Goal: Information Seeking & Learning: Learn about a topic

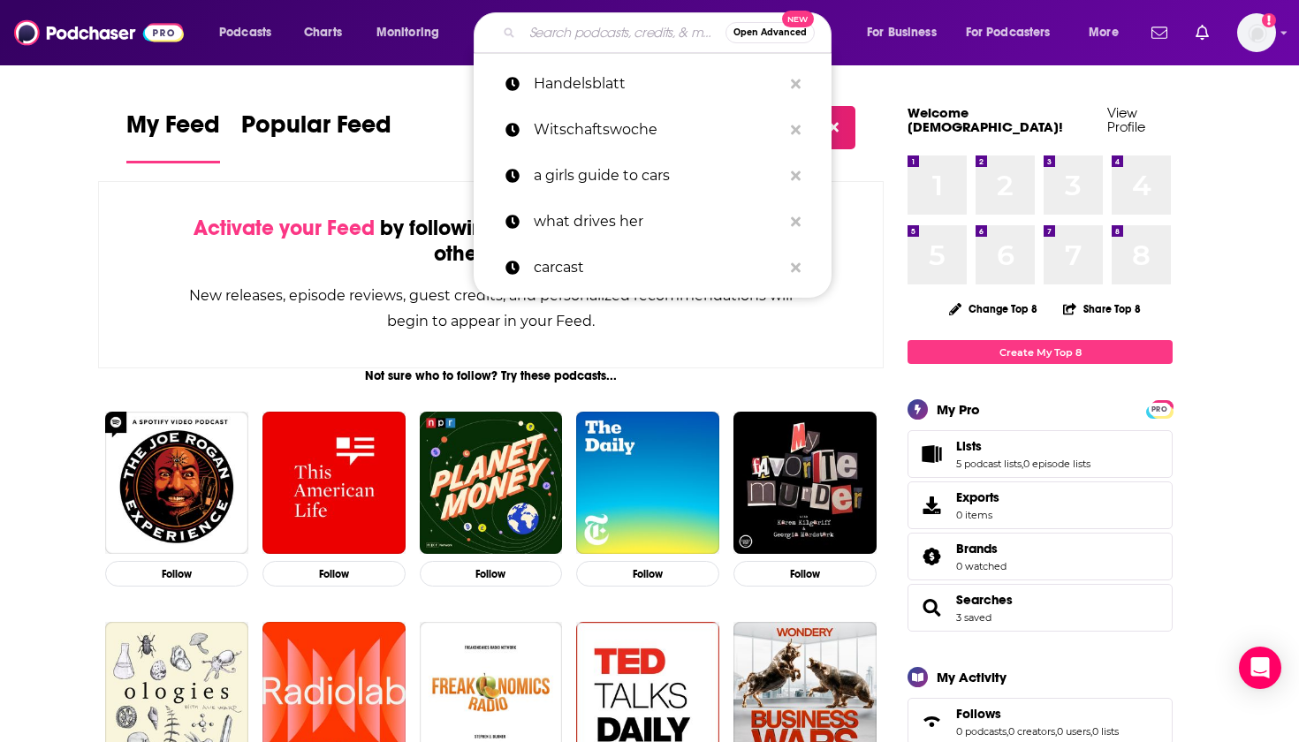
click at [578, 32] on input "Search podcasts, credits, & more..." at bounding box center [623, 33] width 203 height 28
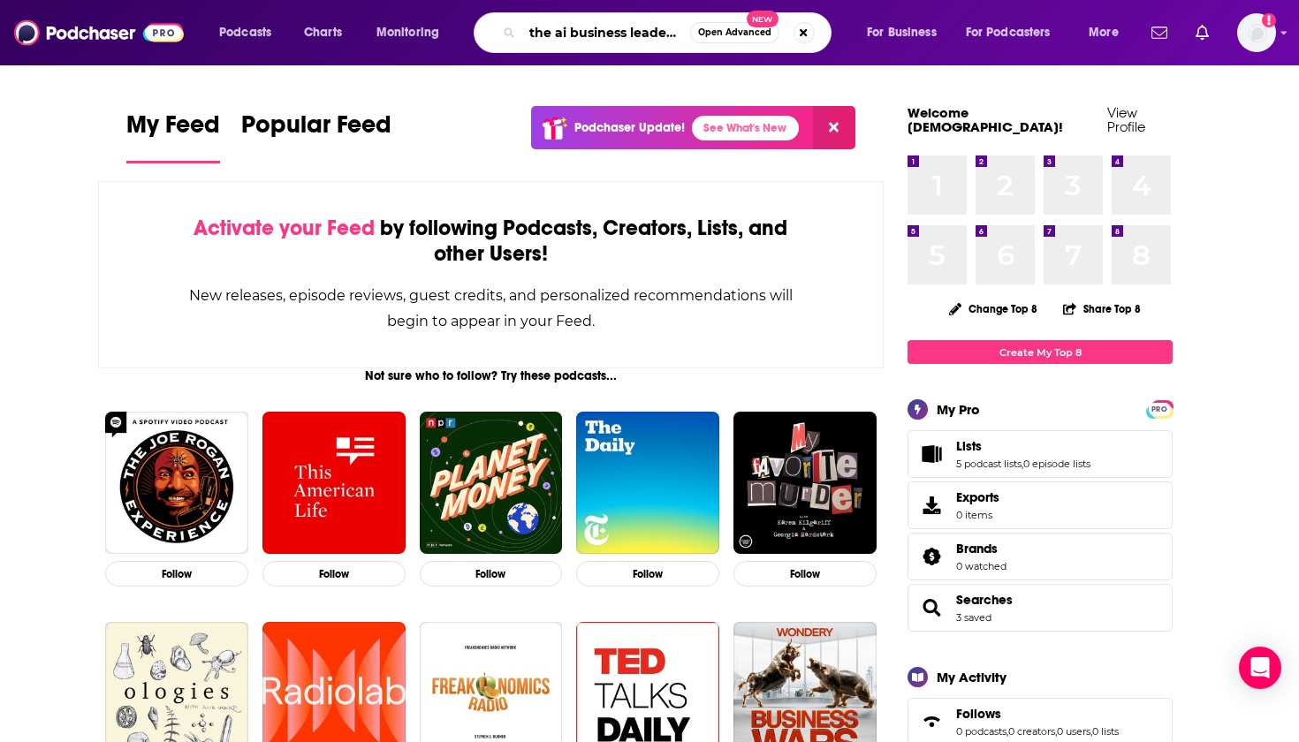
type input "the ai business leadership podcast"
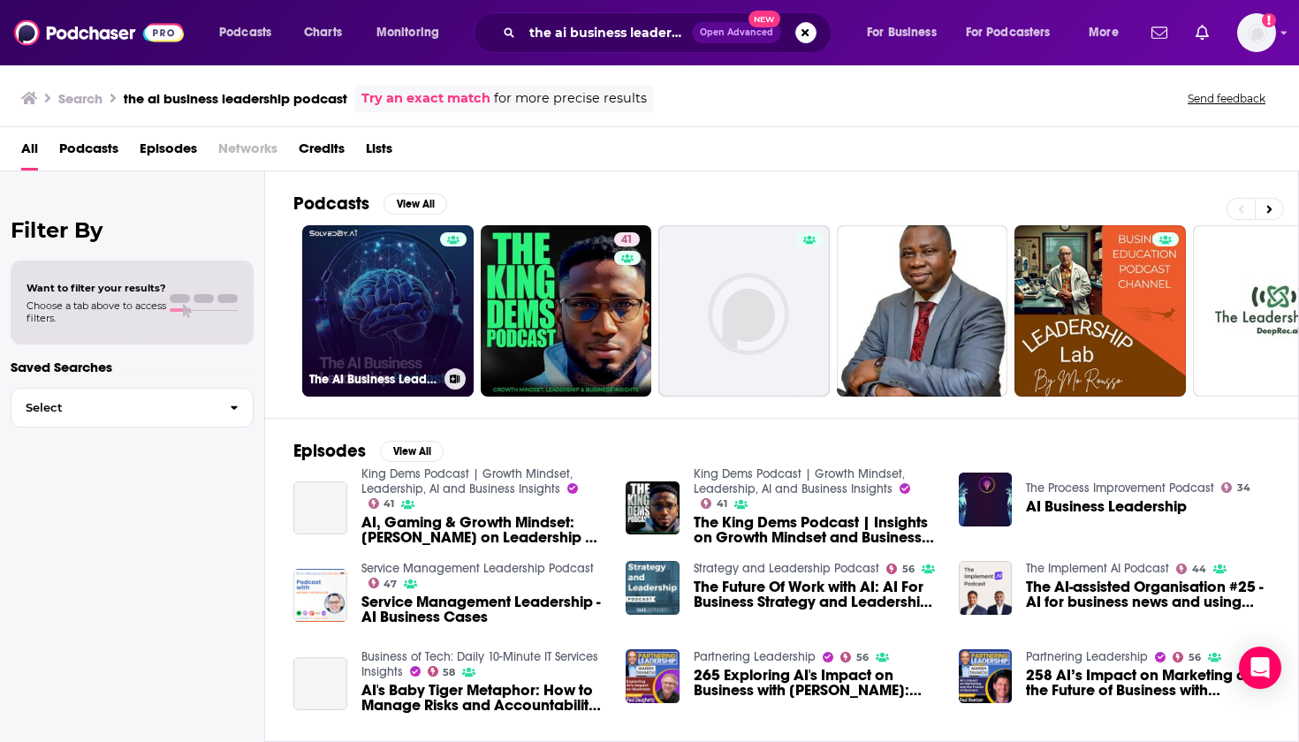
click at [354, 353] on link "The AI Business Leadership Podcast" at bounding box center [387, 310] width 171 height 171
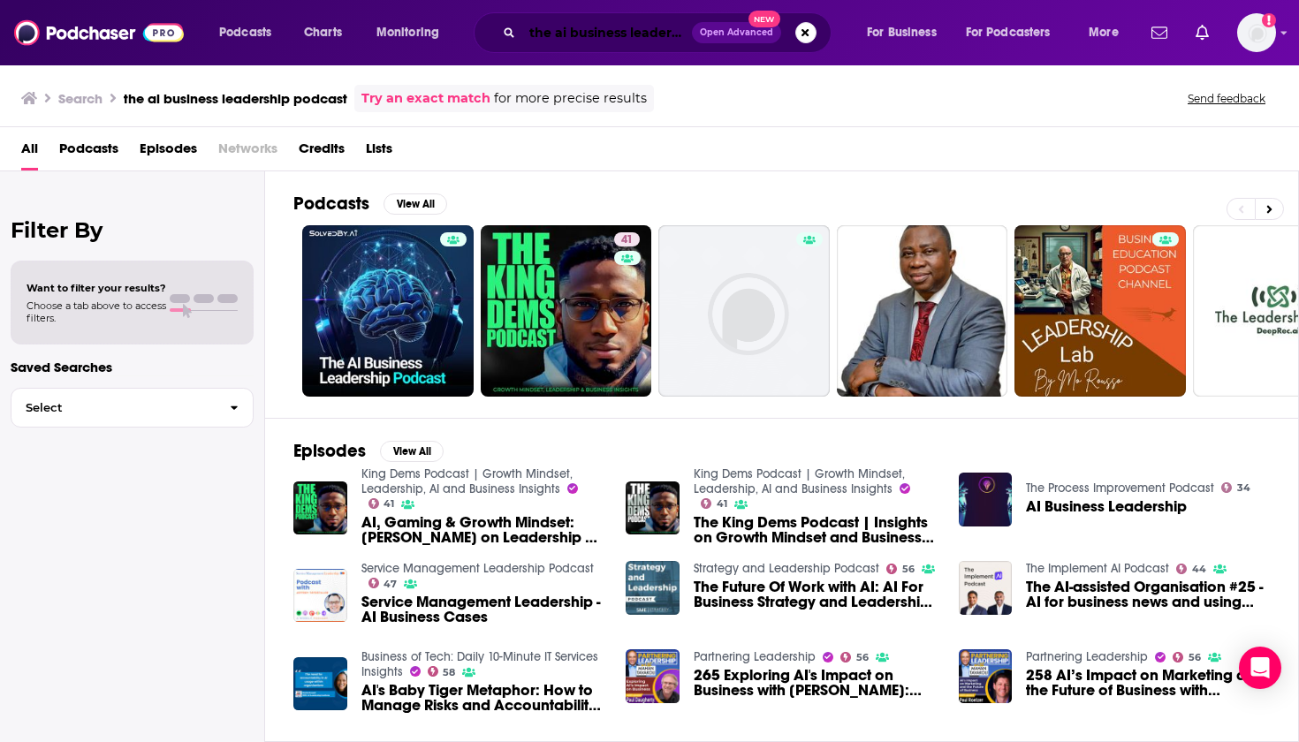
click at [624, 27] on input "the ai business leadership podcast" at bounding box center [607, 33] width 170 height 28
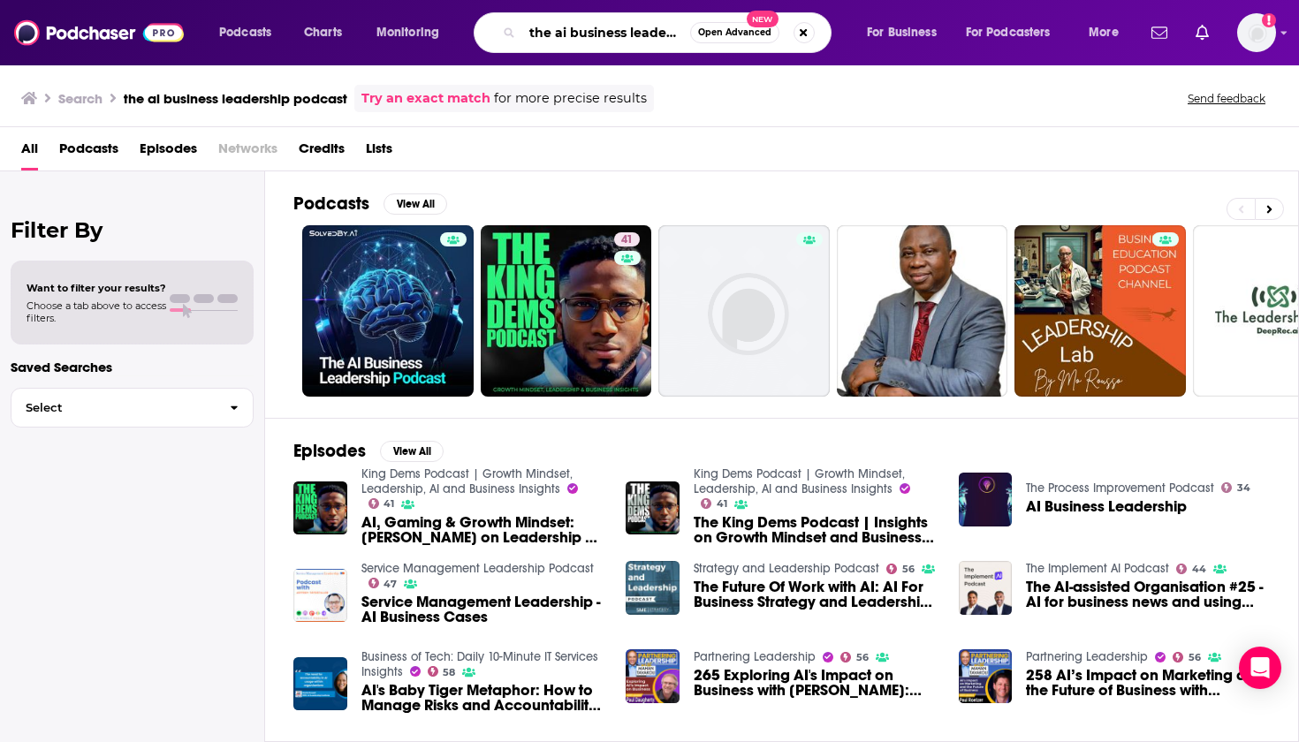
click at [624, 27] on input "the ai business leadership podcast" at bounding box center [606, 33] width 168 height 28
type input "ai-driven"
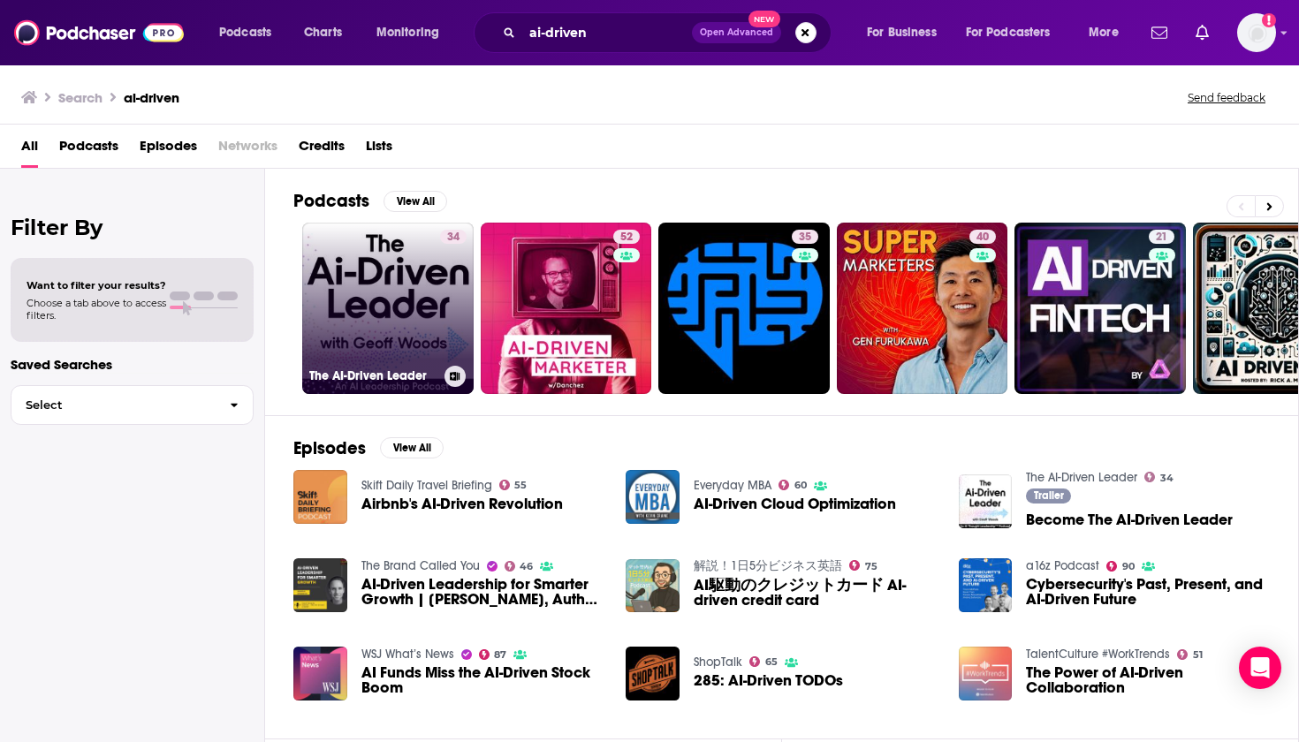
click at [358, 326] on link "34 The AI-Driven Leader" at bounding box center [387, 308] width 171 height 171
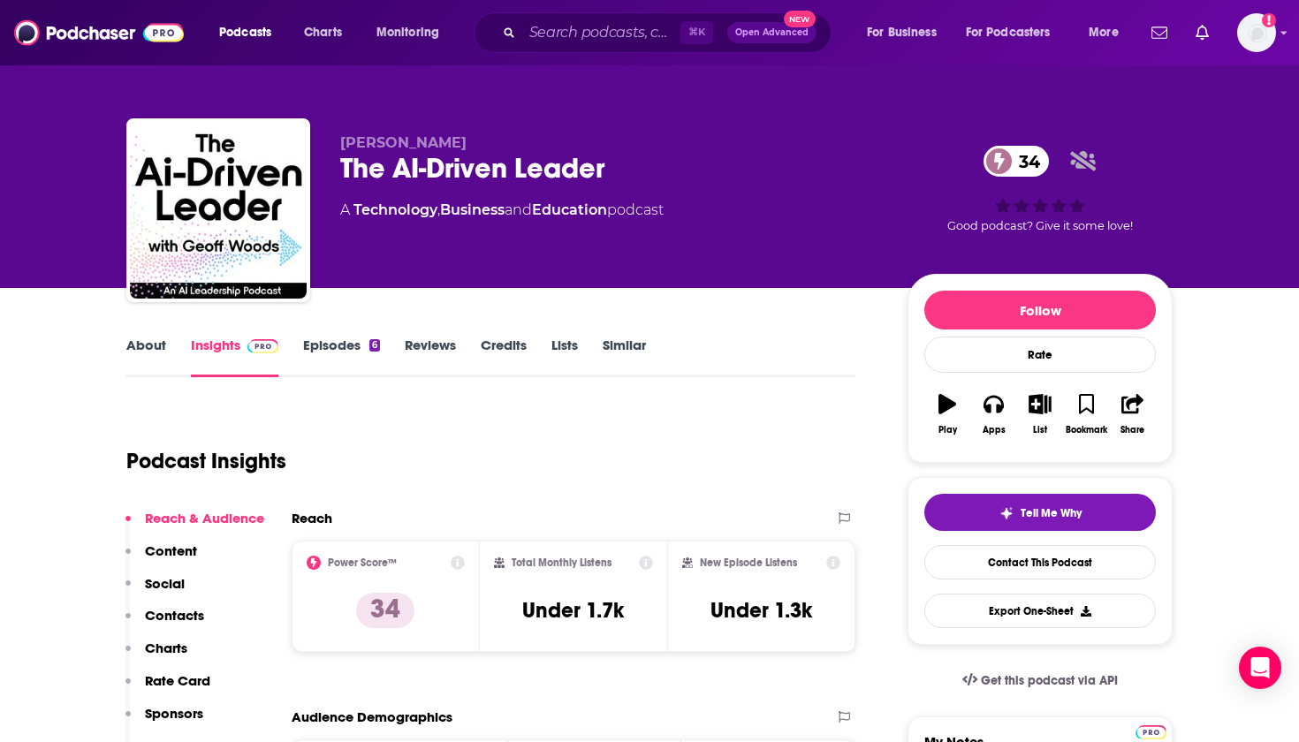
scroll to position [91, 0]
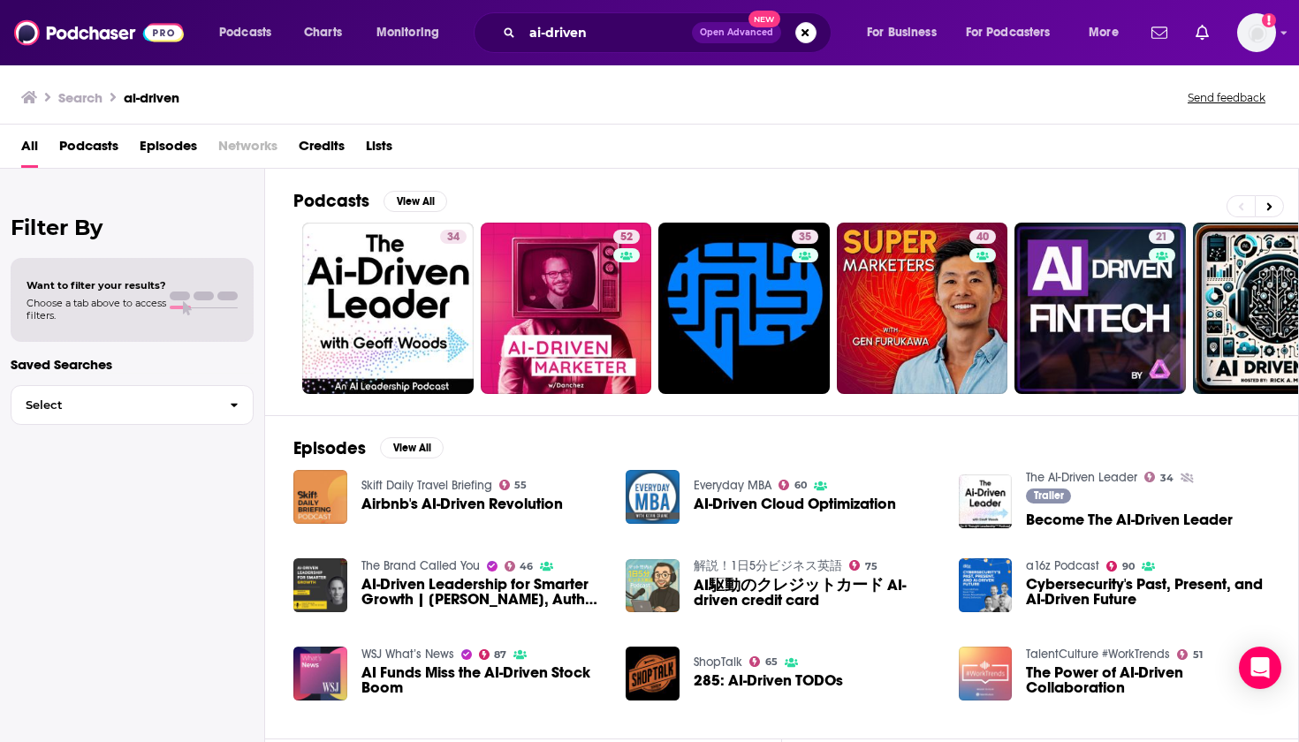
click at [102, 148] on span "Podcasts" at bounding box center [88, 150] width 59 height 36
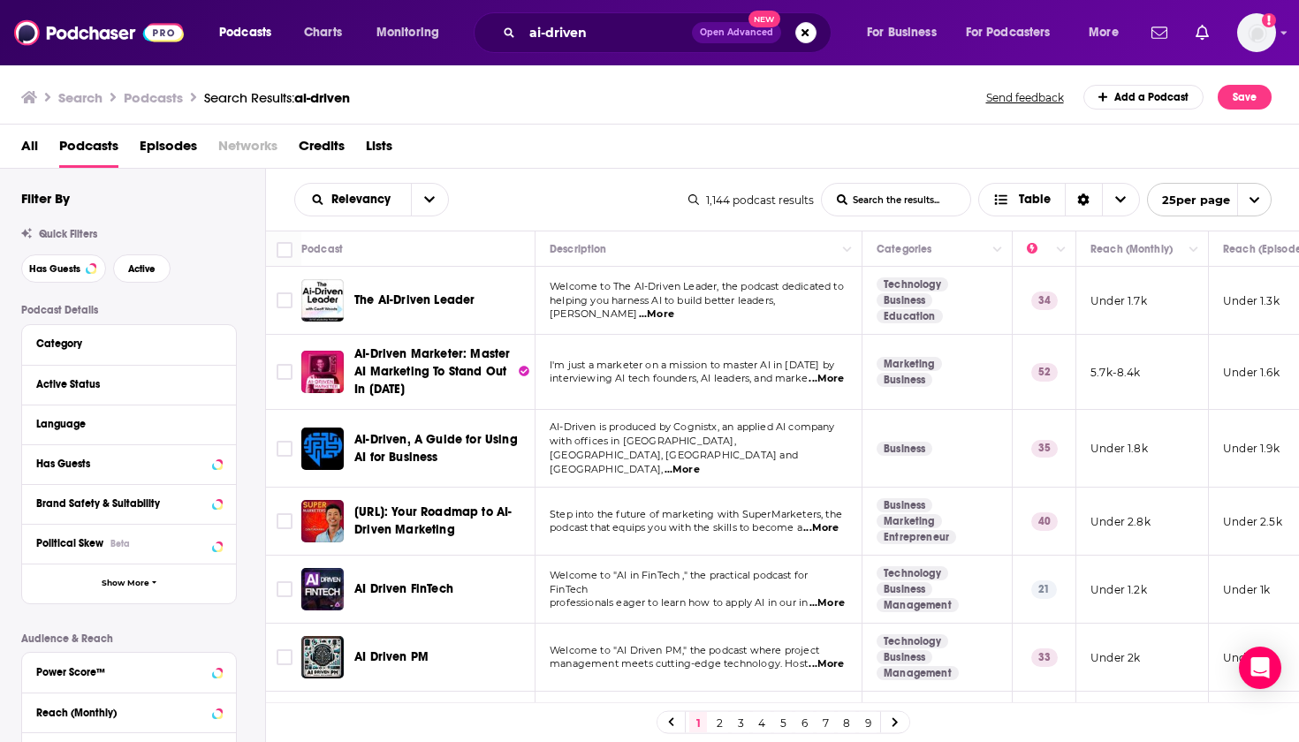
click at [885, 206] on input "List Search Input" at bounding box center [896, 200] width 148 height 32
click at [158, 102] on h3 "Podcasts" at bounding box center [153, 97] width 59 height 17
click at [86, 103] on h3 "Search" at bounding box center [80, 97] width 44 height 17
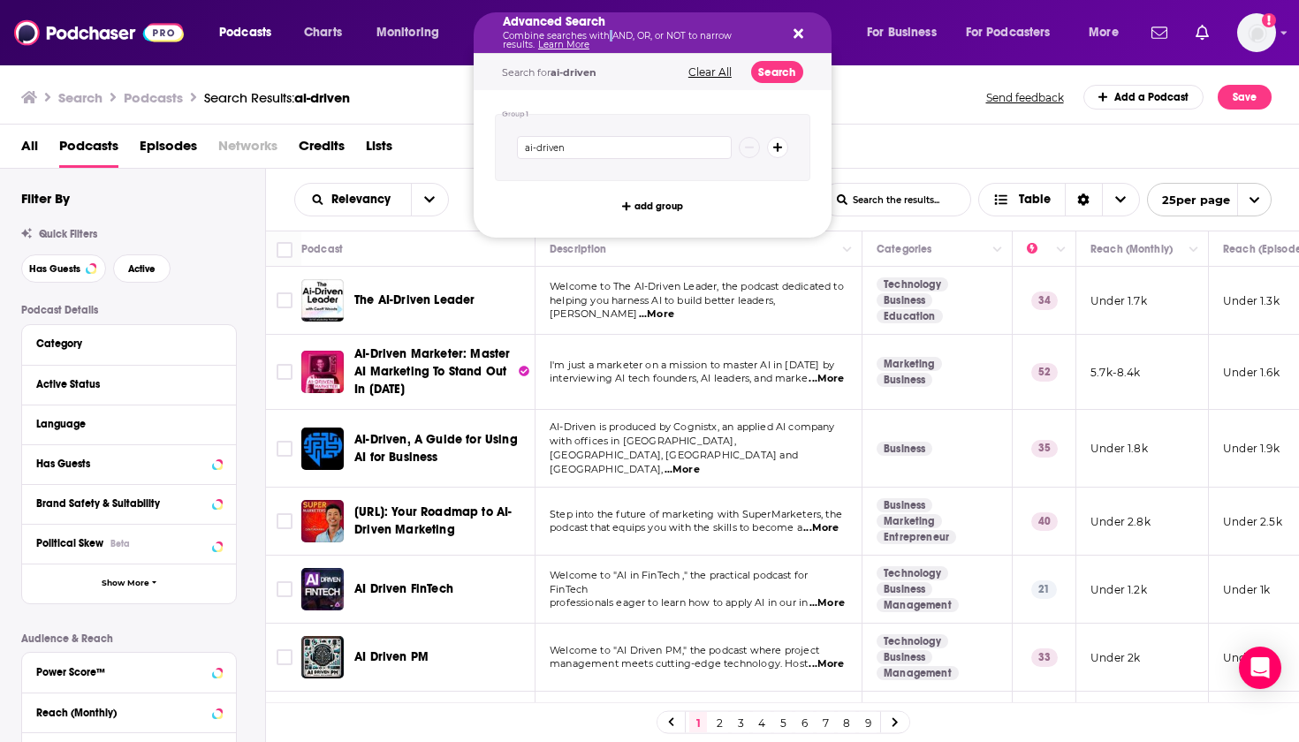
click at [605, 36] on p "Combine searches with AND, OR, or NOT to narrow results. Learn More" at bounding box center [638, 41] width 271 height 18
click at [798, 39] on icon "Search podcasts, credits, & more..." at bounding box center [798, 34] width 10 height 14
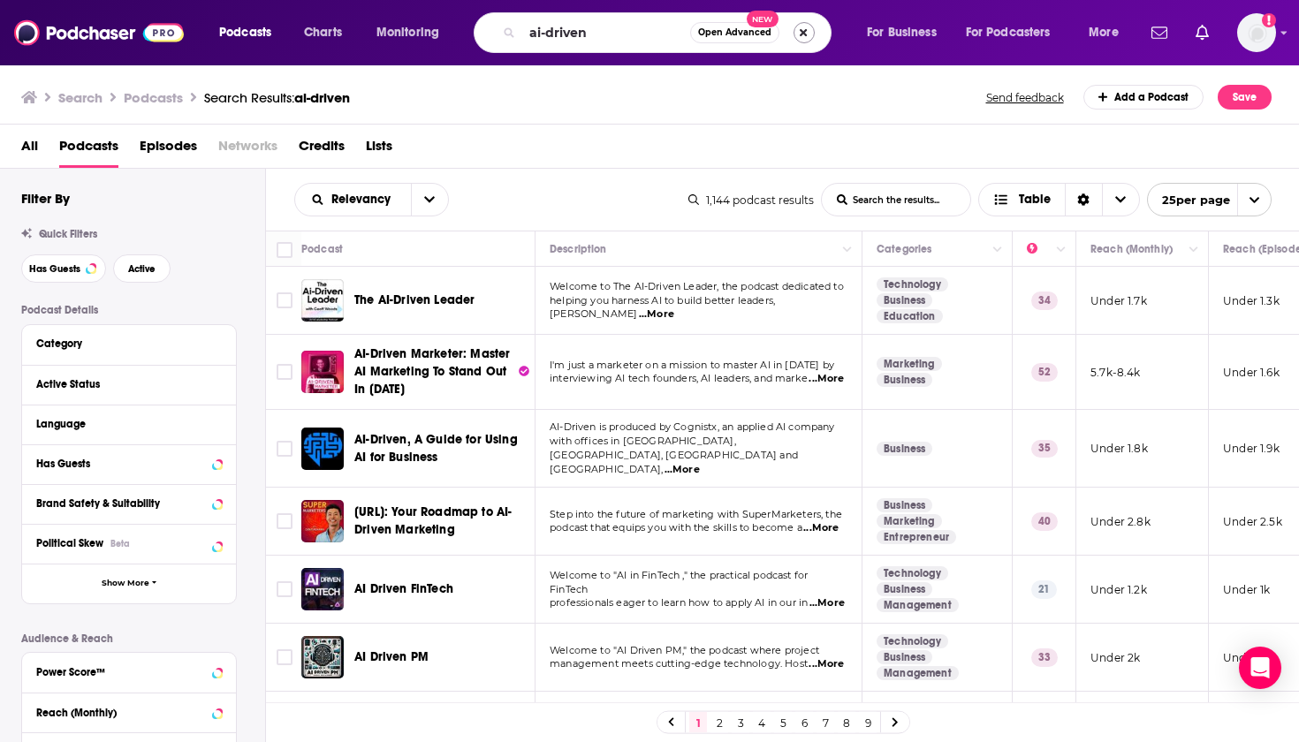
click at [807, 39] on button "Search podcasts, credits, & more..." at bounding box center [803, 32] width 21 height 21
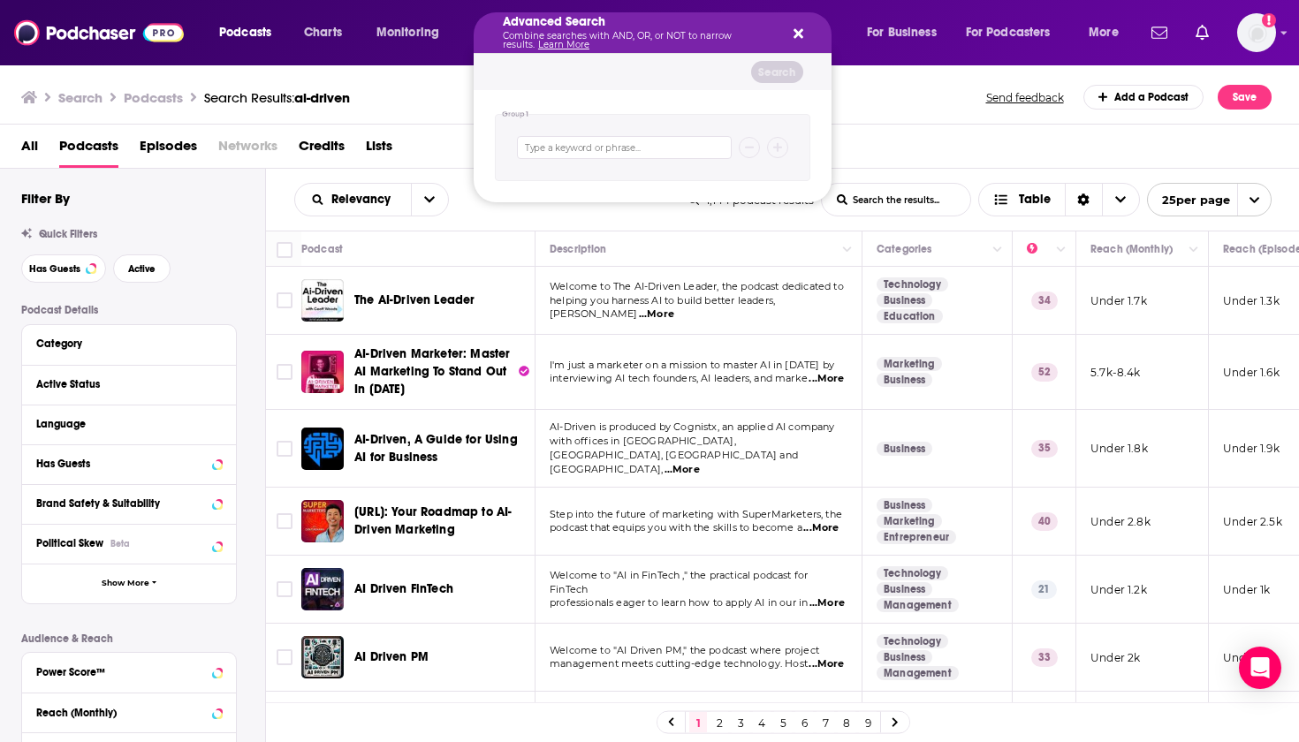
click at [808, 27] on div "Advanced Search Combine searches with AND, OR, or NOT to narrow results. Learn …" at bounding box center [653, 32] width 358 height 41
click at [804, 32] on div "Advanced Search Combine searches with AND, OR, or NOT to narrow results. Learn …" at bounding box center [653, 32] width 358 height 41
click at [350, 86] on ul "Search Podcasts Search Results: ai-driven" at bounding box center [185, 97] width 329 height 25
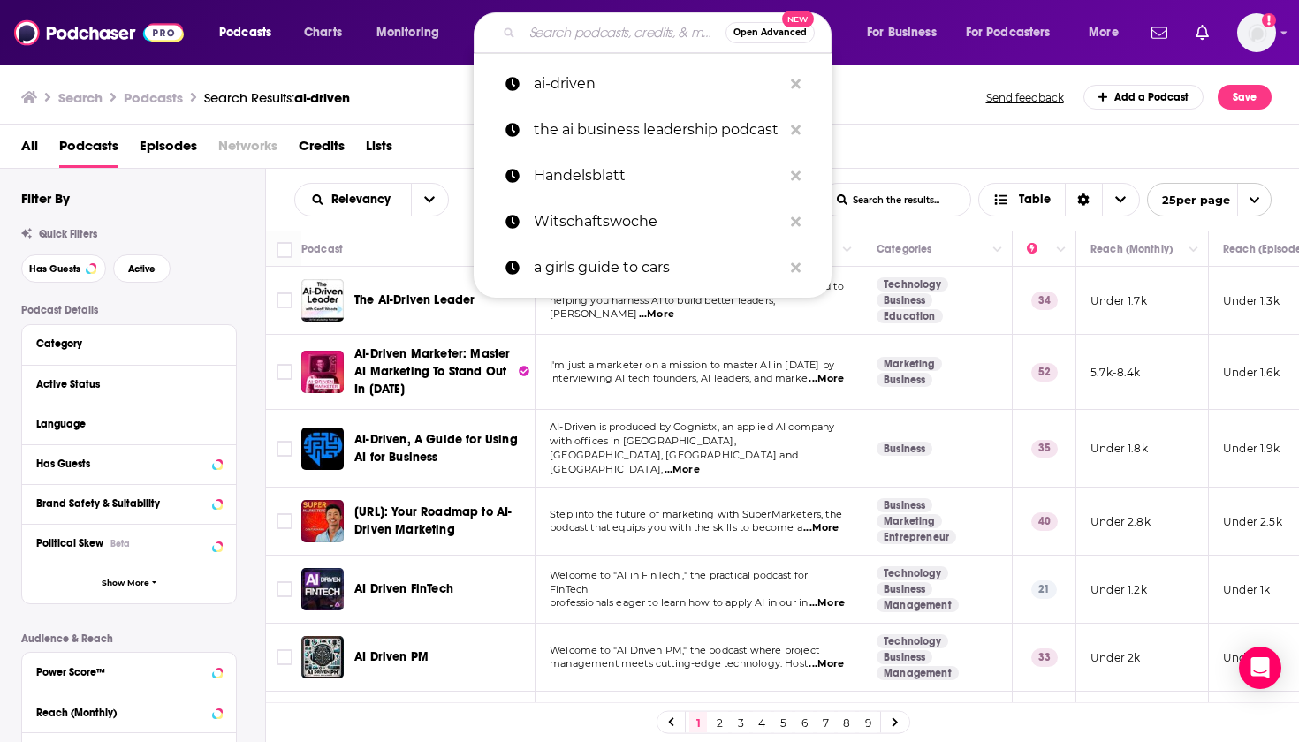
click at [943, 106] on div "Search Podcasts Search Results: ai-driven Send feedback Add a Podcast Save" at bounding box center [646, 97] width 1250 height 25
click at [566, 40] on input "Search podcasts, credits, & more..." at bounding box center [623, 33] width 203 height 28
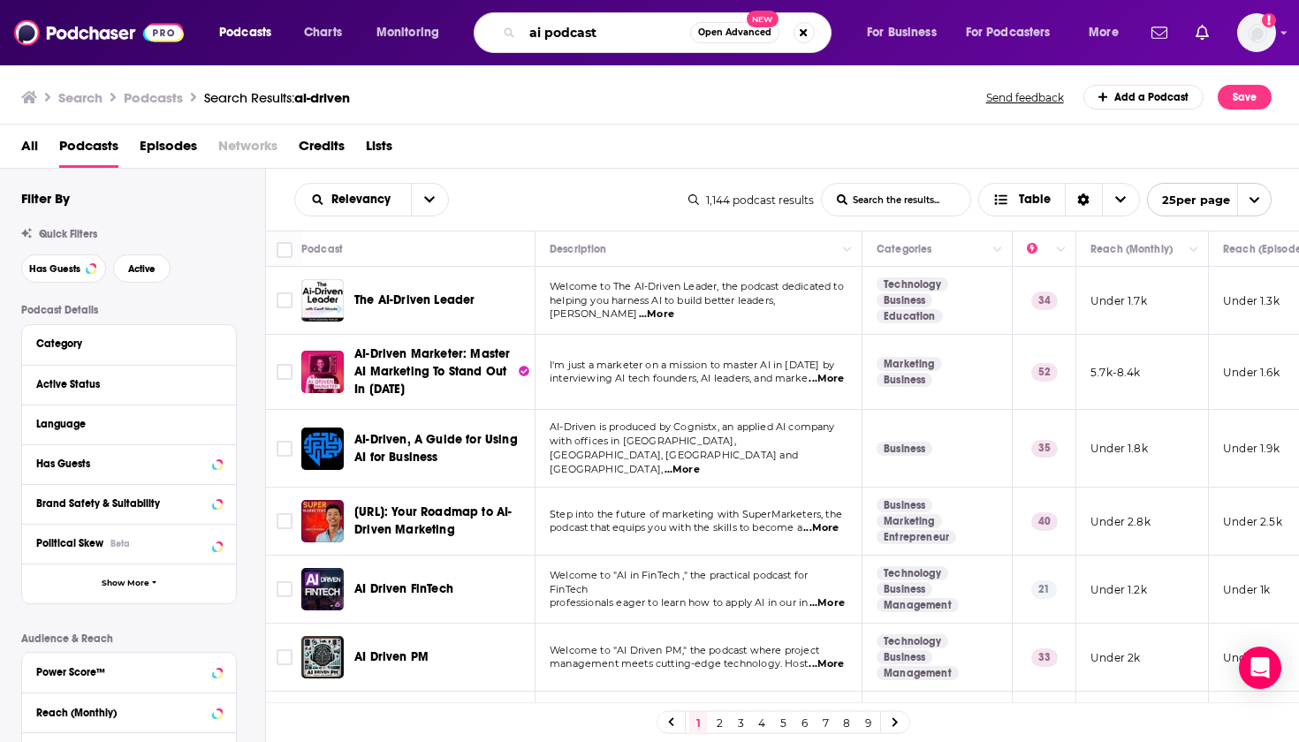
click at [551, 39] on input "ai podcast" at bounding box center [606, 33] width 168 height 28
click at [548, 38] on input "ai podcast" at bounding box center [606, 33] width 168 height 28
type input "ai business podcast"
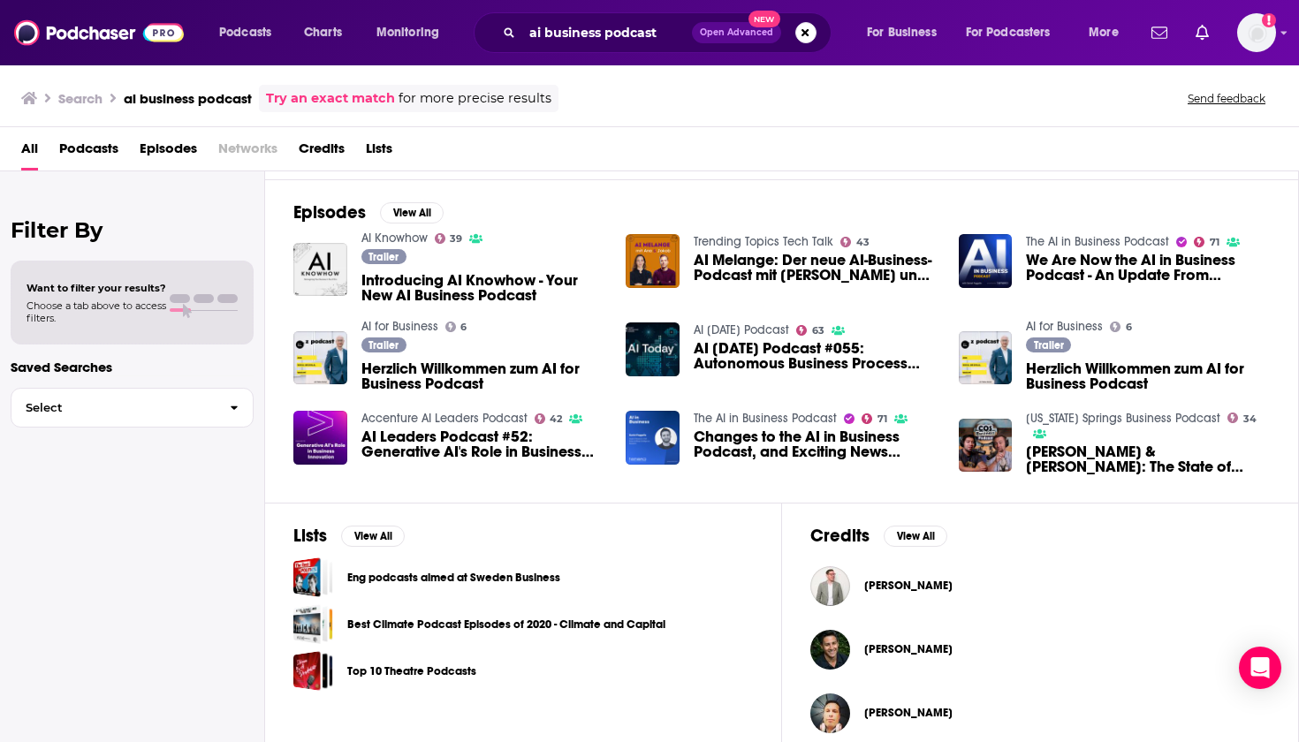
scroll to position [241, 0]
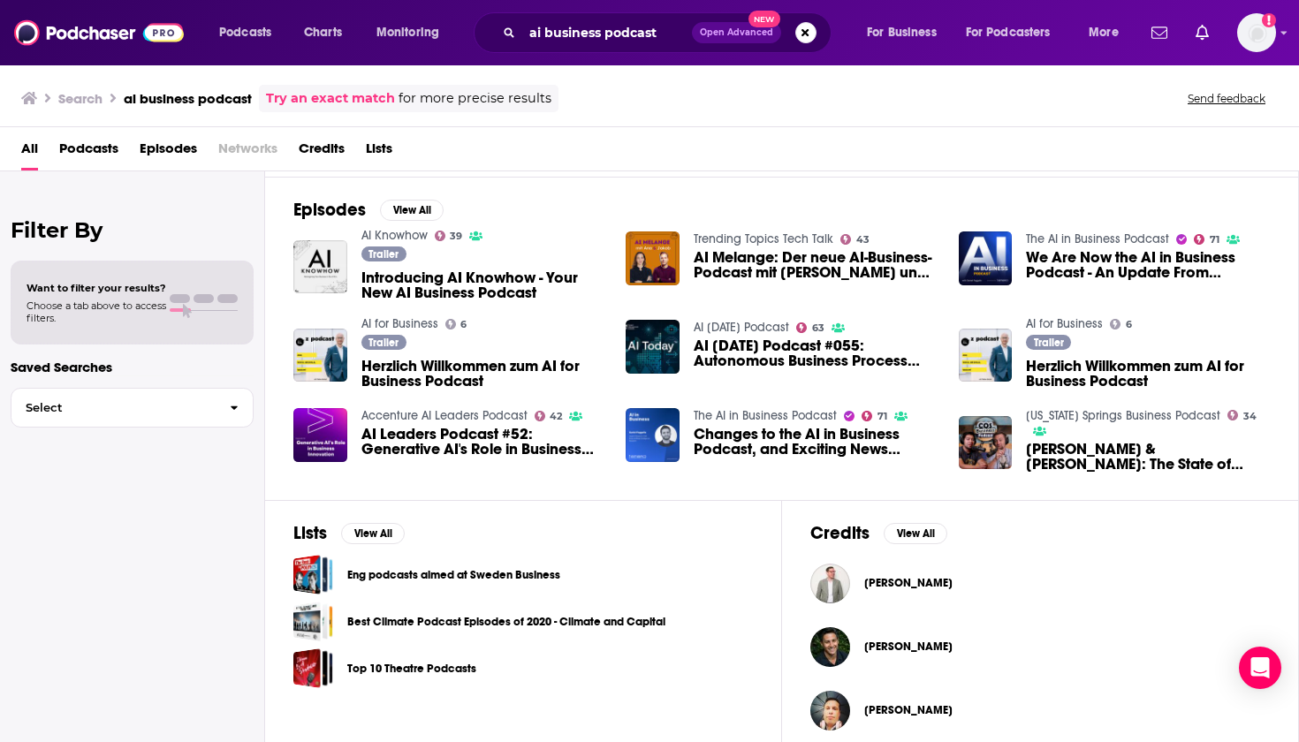
click at [420, 282] on span "Introducing AI Knowhow - Your New AI Business Podcast" at bounding box center [483, 285] width 244 height 30
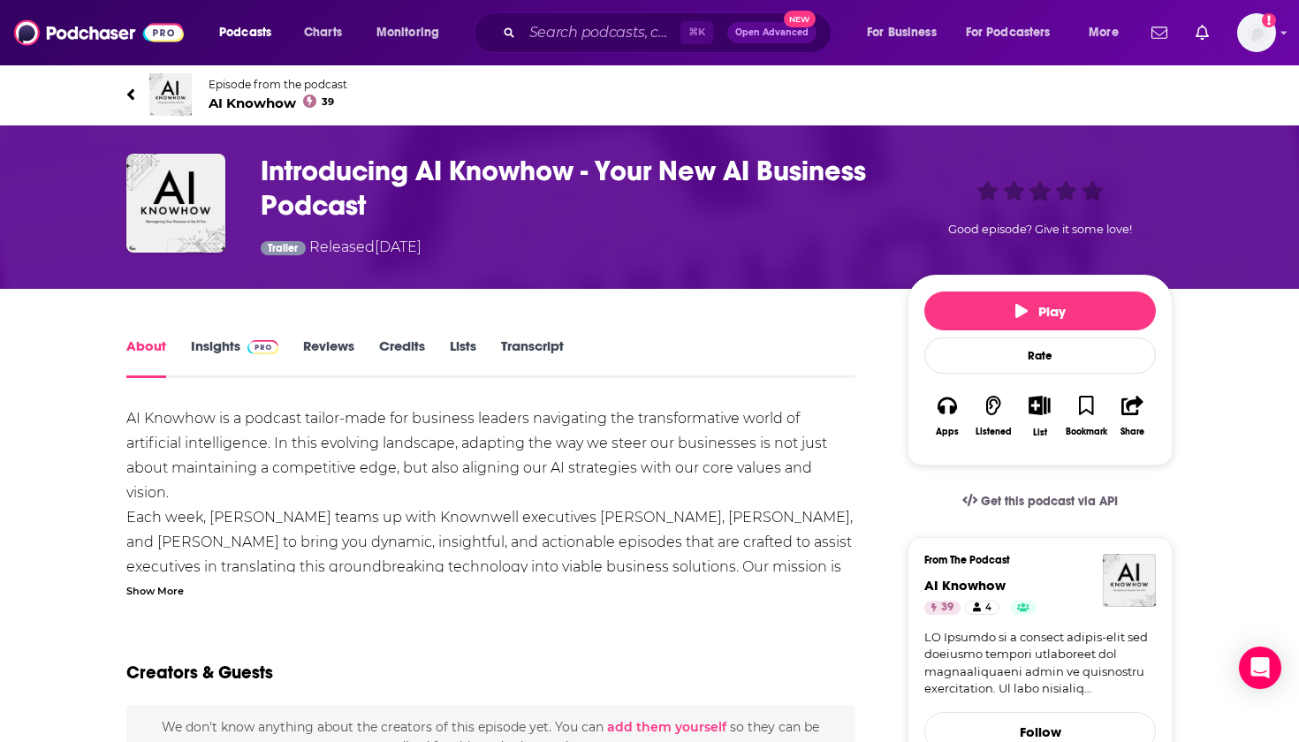
click at [209, 351] on link "Insights" at bounding box center [234, 358] width 87 height 41
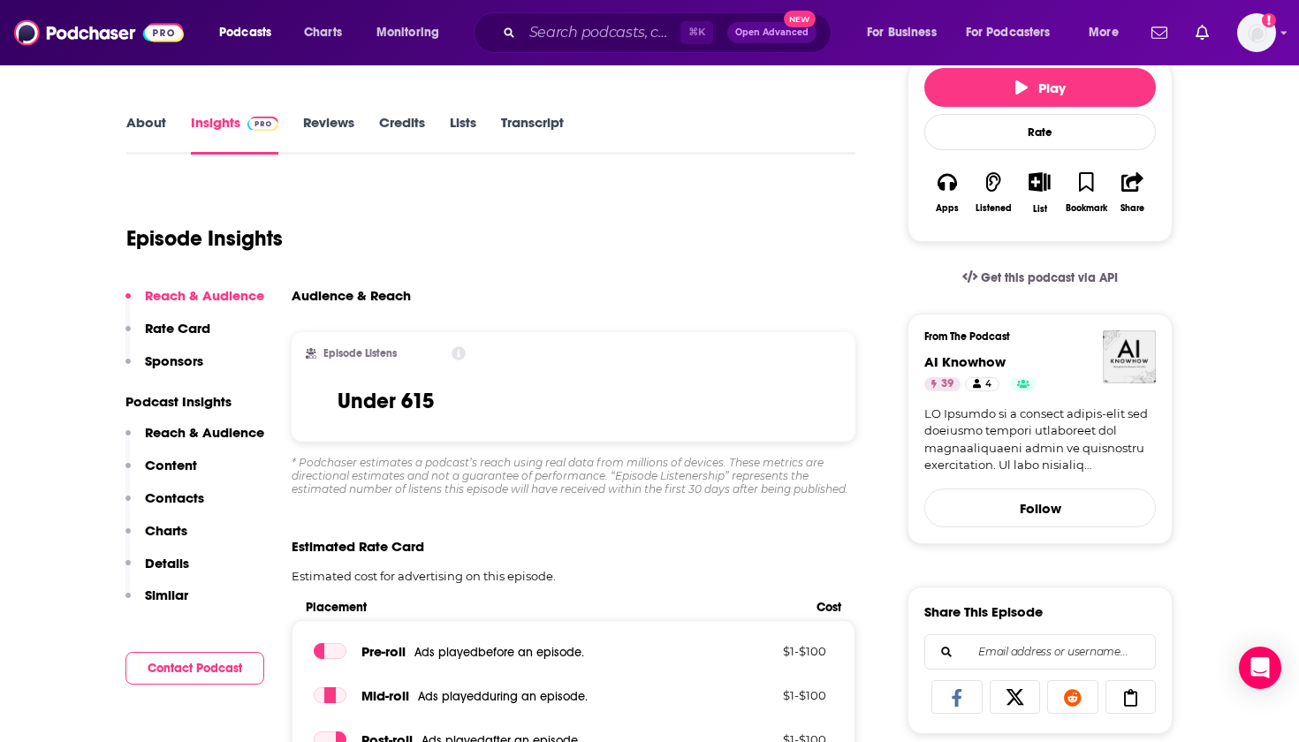
scroll to position [231, 0]
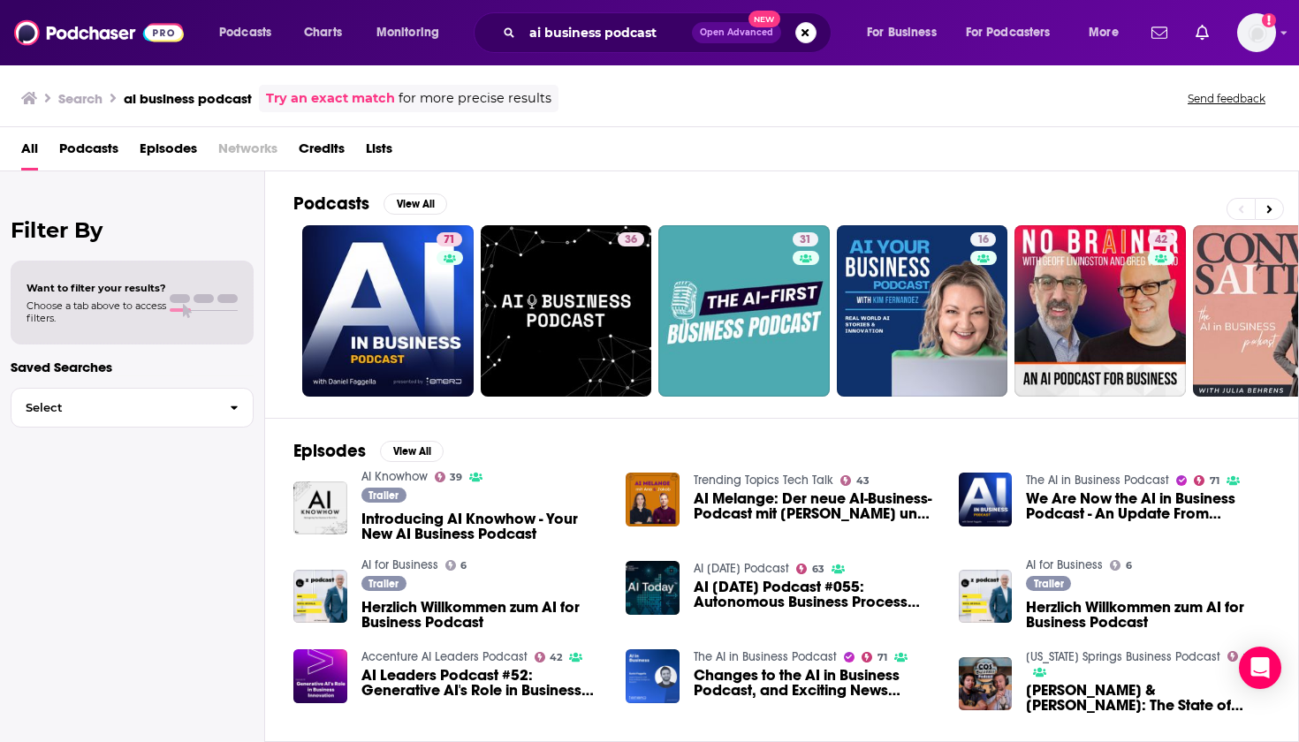
click at [96, 152] on span "Podcasts" at bounding box center [88, 152] width 59 height 36
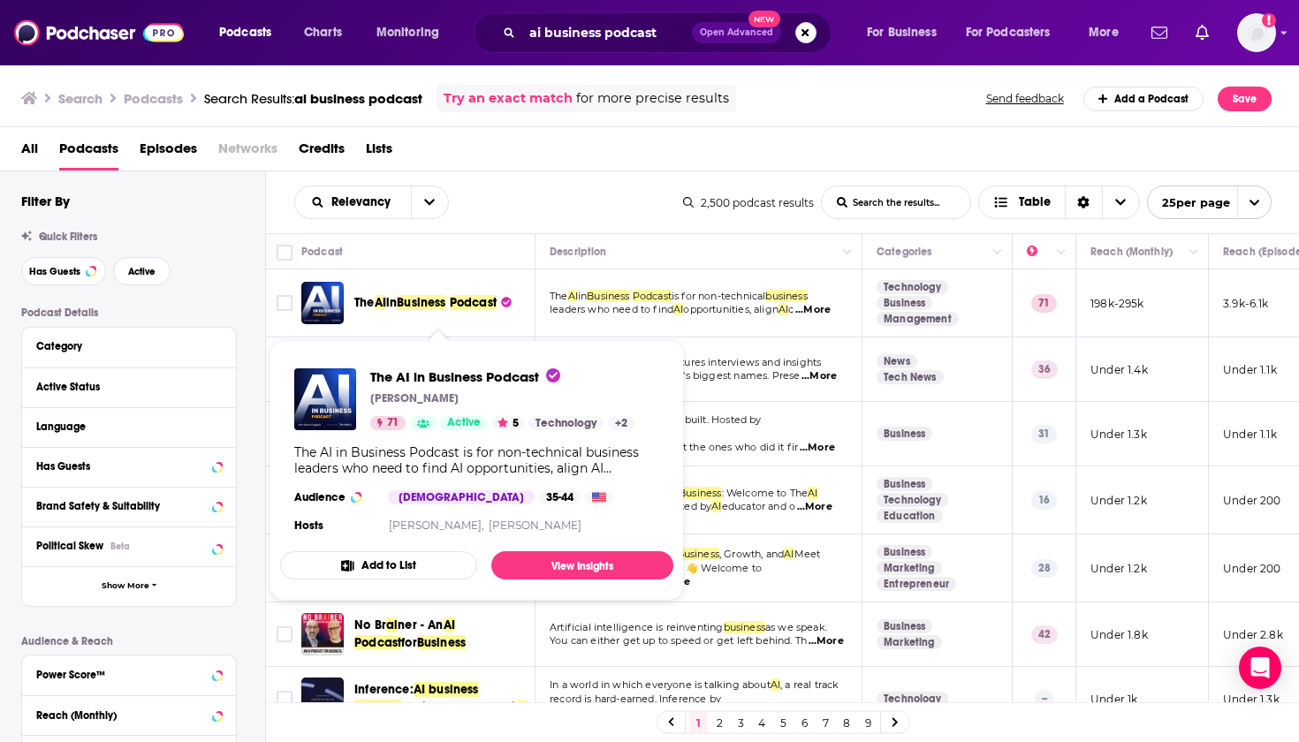
click at [441, 310] on span "Business" at bounding box center [421, 302] width 49 height 15
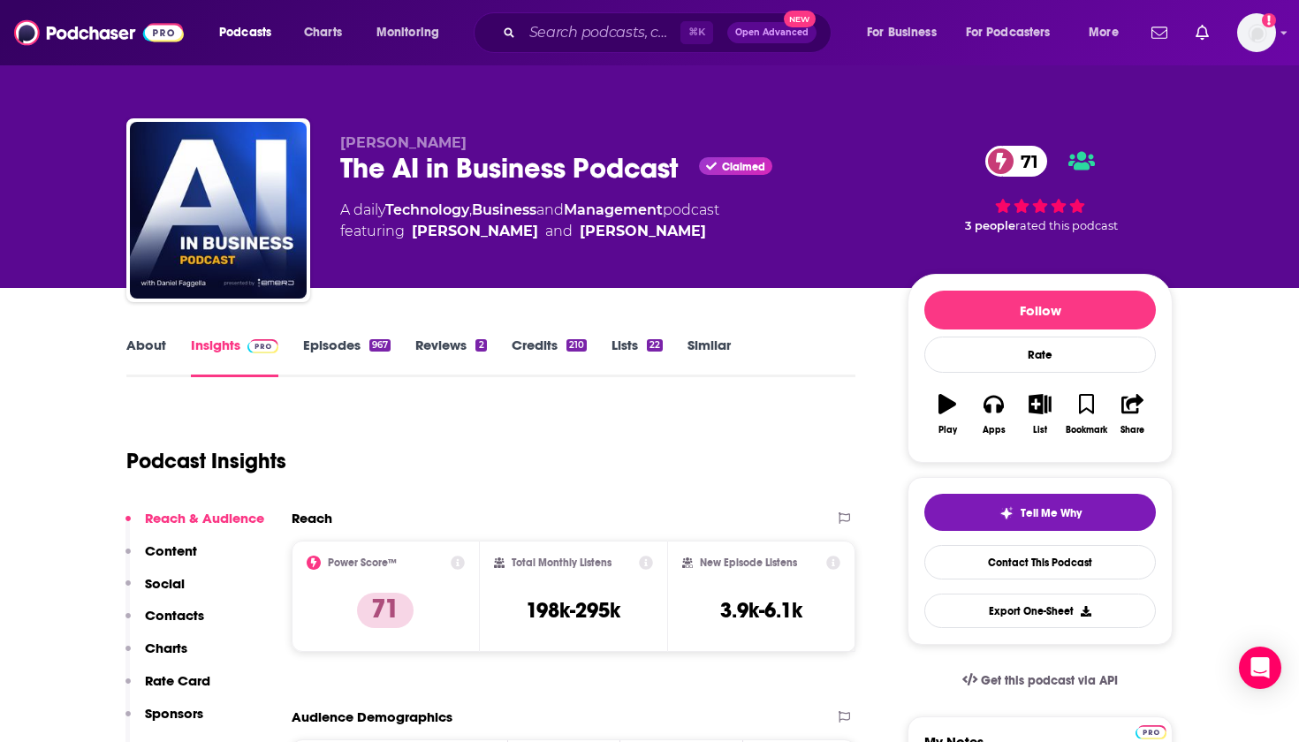
click at [148, 352] on link "About" at bounding box center [146, 357] width 40 height 41
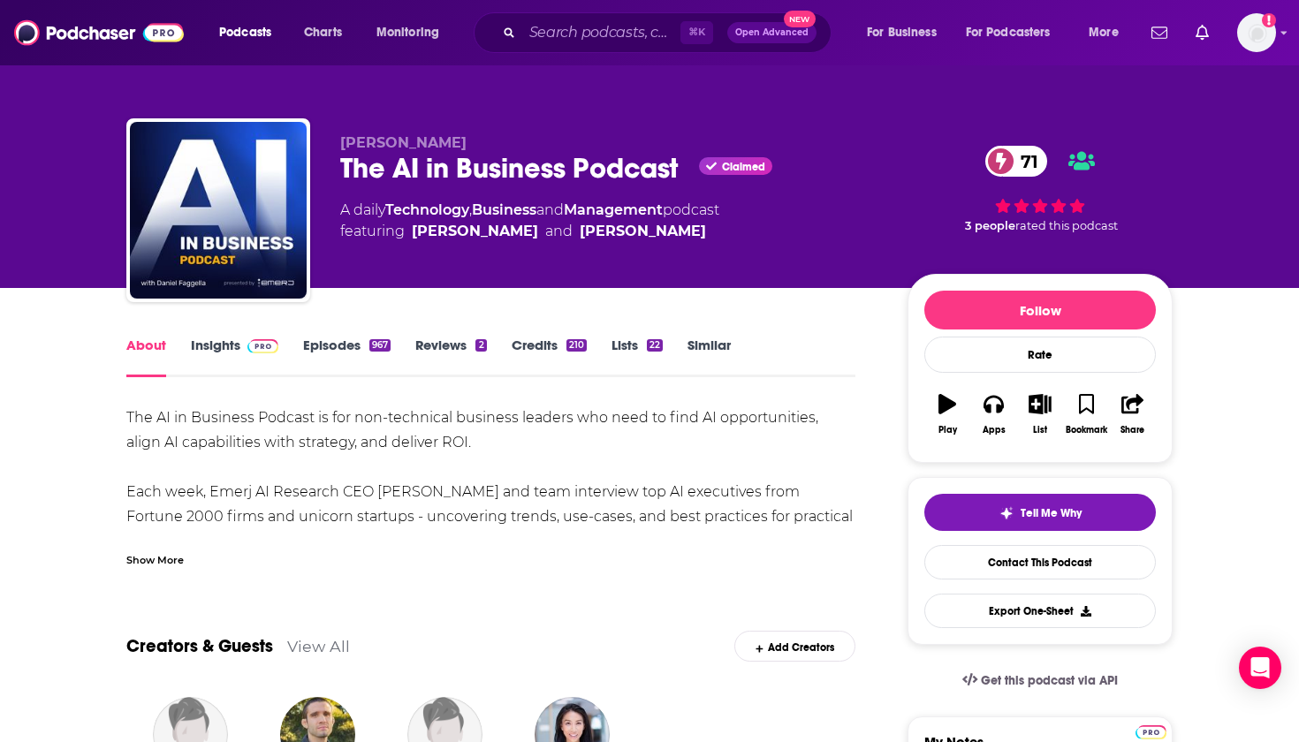
click at [331, 348] on link "Episodes 967" at bounding box center [346, 357] width 87 height 41
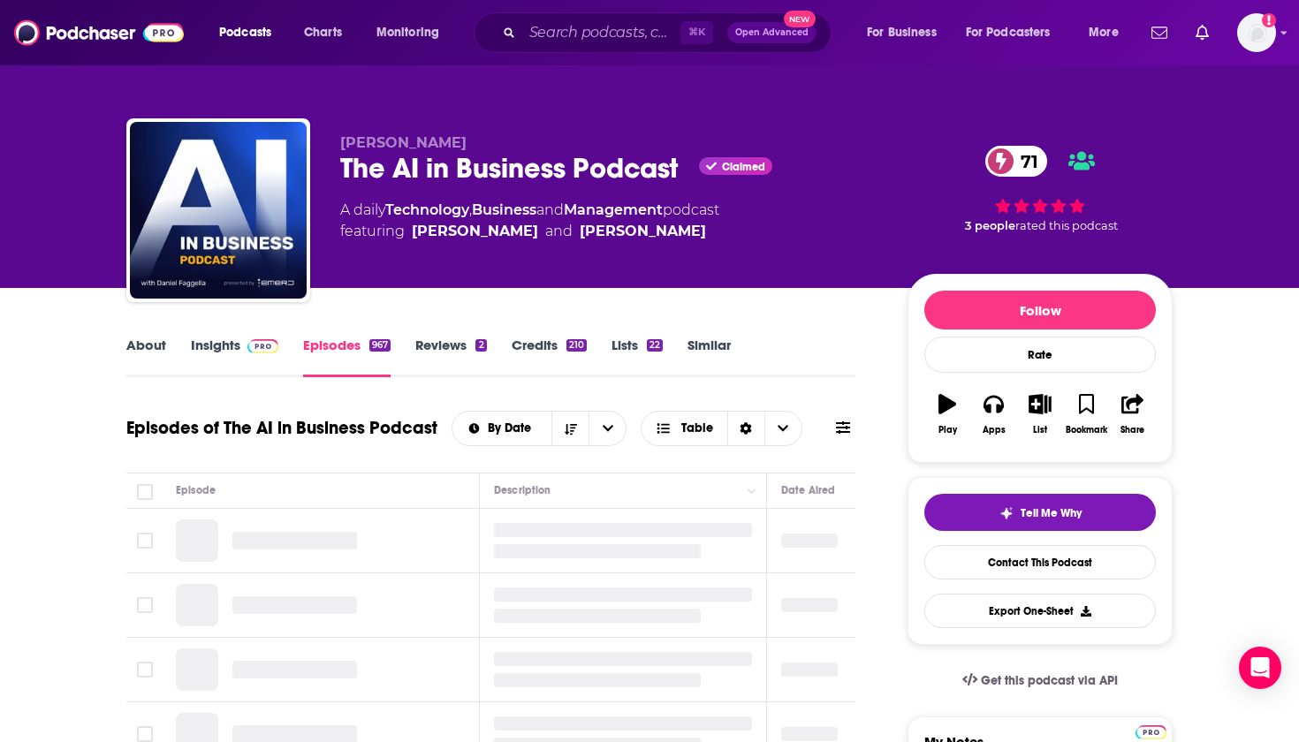
click at [233, 343] on link "Insights" at bounding box center [234, 357] width 87 height 41
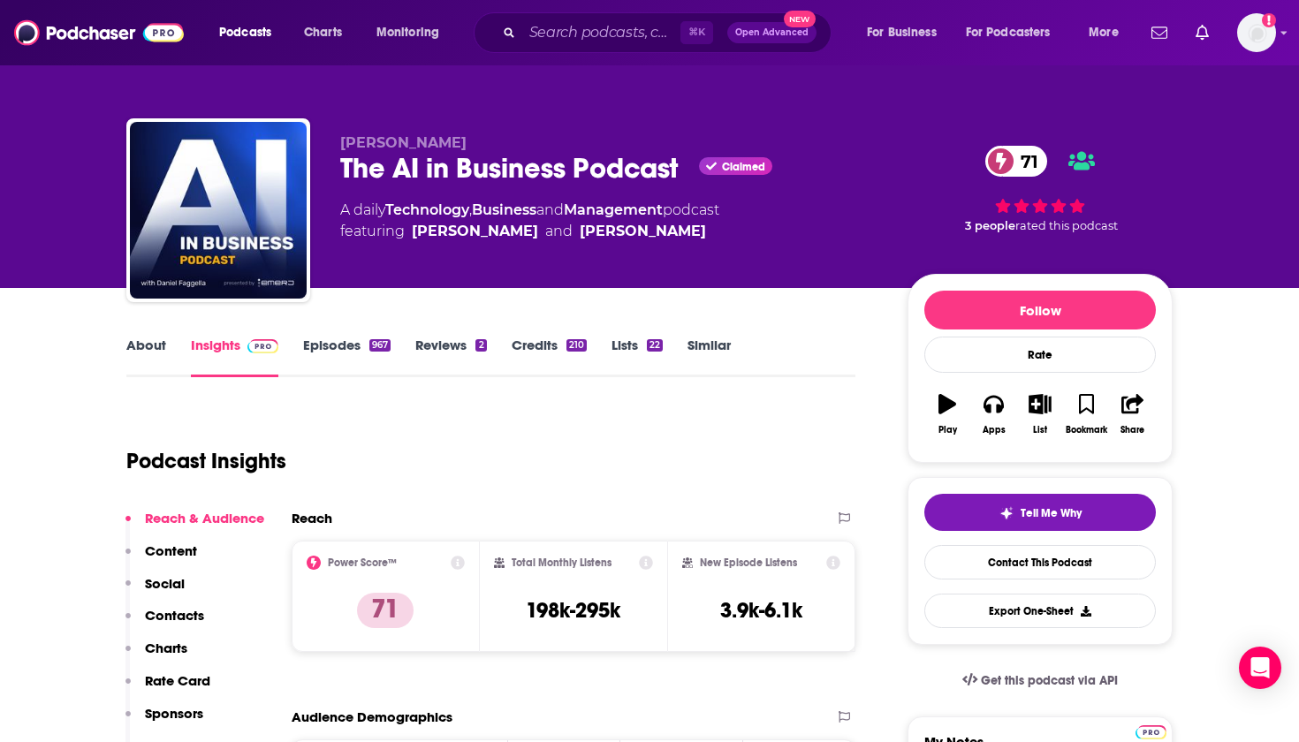
click at [148, 361] on link "About" at bounding box center [146, 357] width 40 height 41
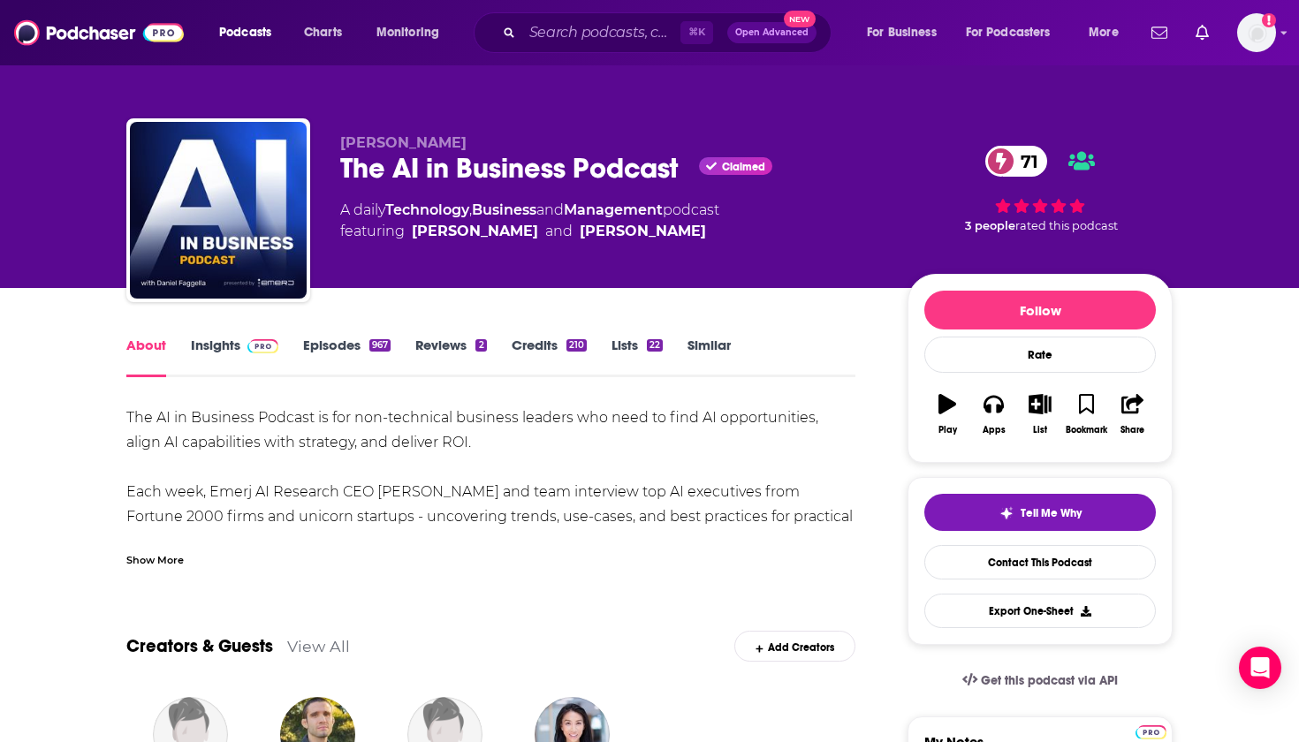
click at [235, 346] on link "Insights" at bounding box center [234, 357] width 87 height 41
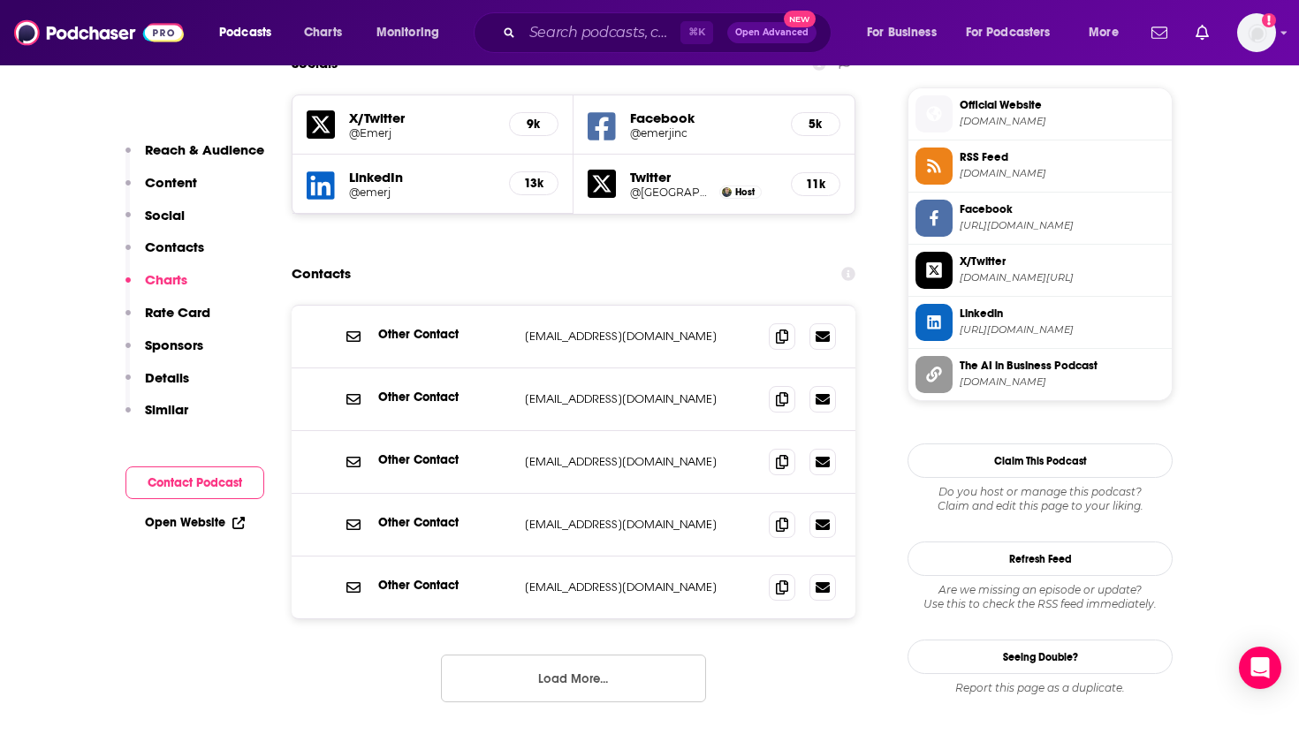
scroll to position [1516, 0]
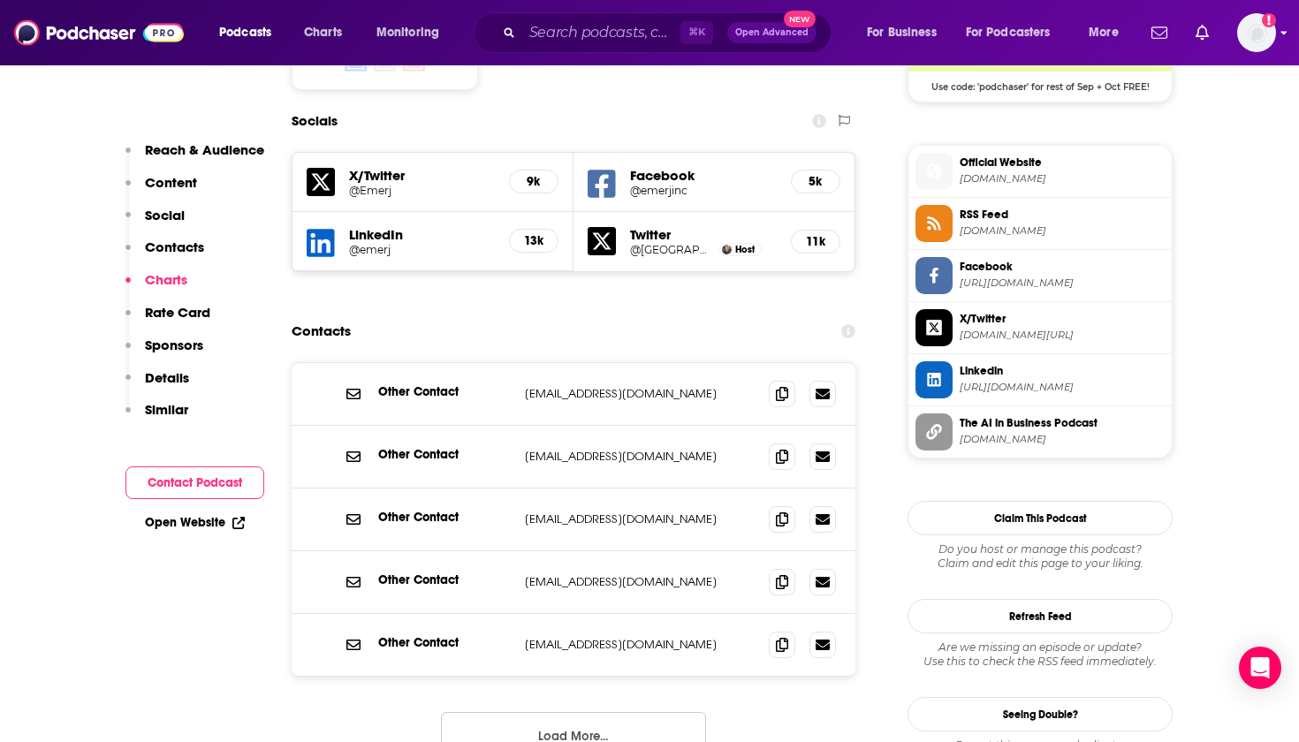
click at [1252, 31] on img "Logged in as chardin" at bounding box center [1256, 32] width 39 height 39
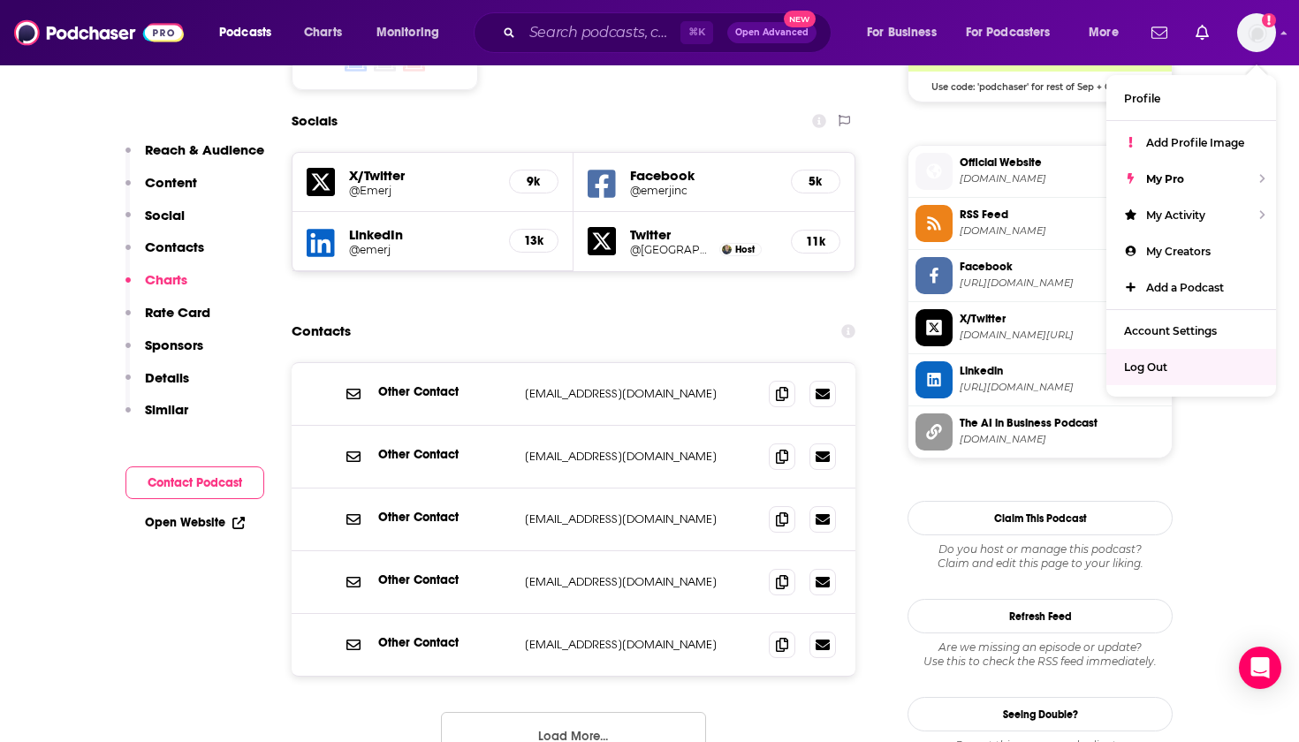
click at [1186, 367] on div "Log Out" at bounding box center [1191, 367] width 170 height 36
